Goal: Task Accomplishment & Management: Manage account settings

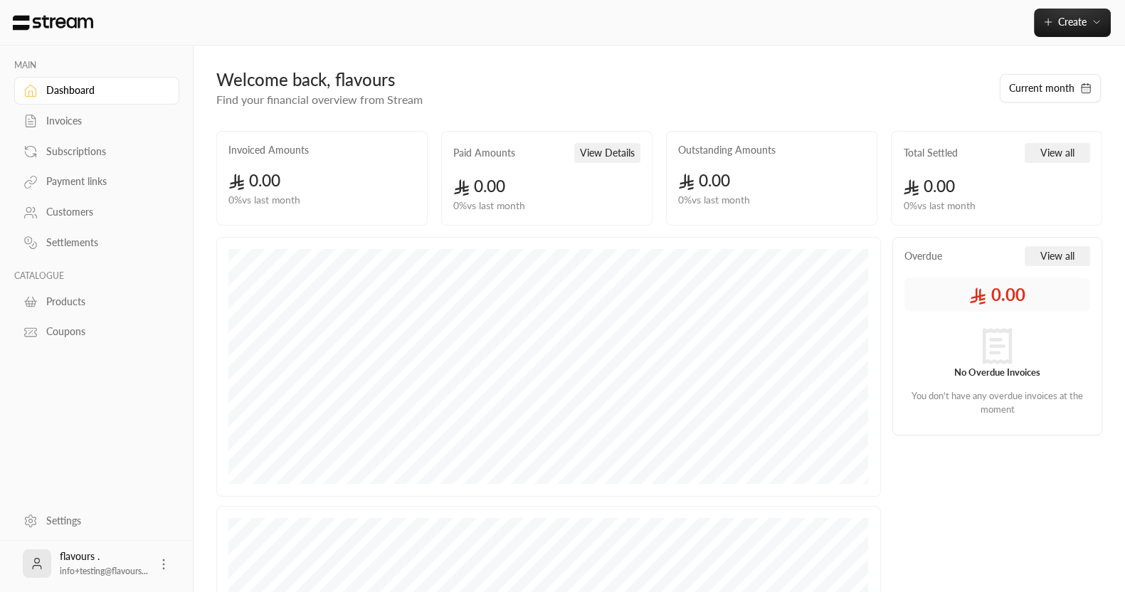
click at [63, 523] on div "Settings" at bounding box center [103, 521] width 115 height 14
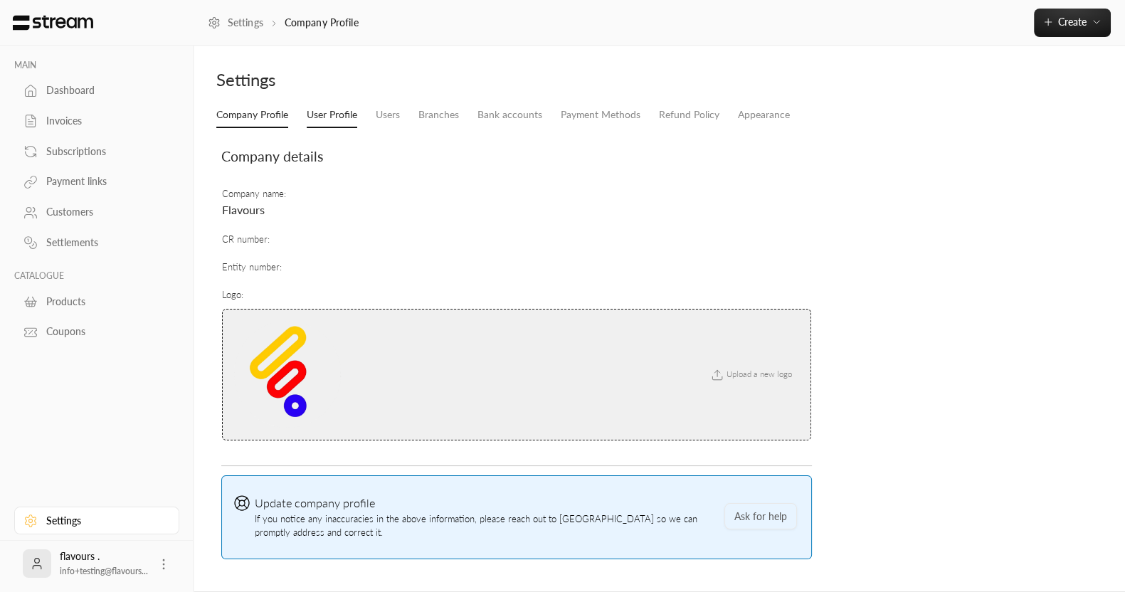
click at [341, 107] on link "User Profile" at bounding box center [332, 115] width 51 height 26
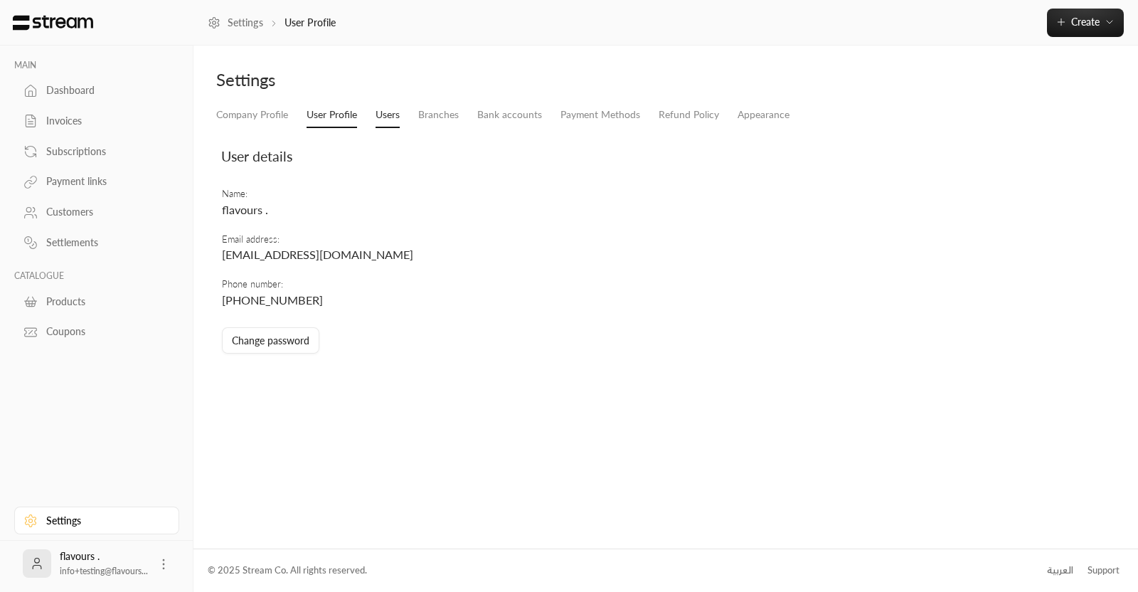
click at [383, 107] on link "Users" at bounding box center [388, 115] width 24 height 26
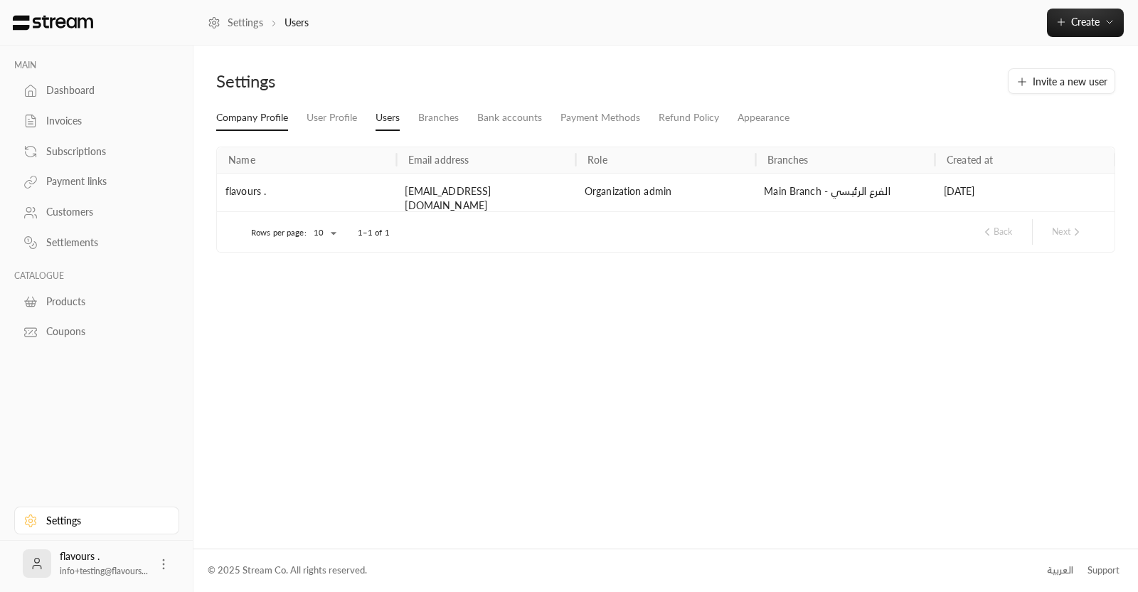
click at [257, 114] on link "Company Profile" at bounding box center [252, 118] width 72 height 26
